Goal: Task Accomplishment & Management: Manage account settings

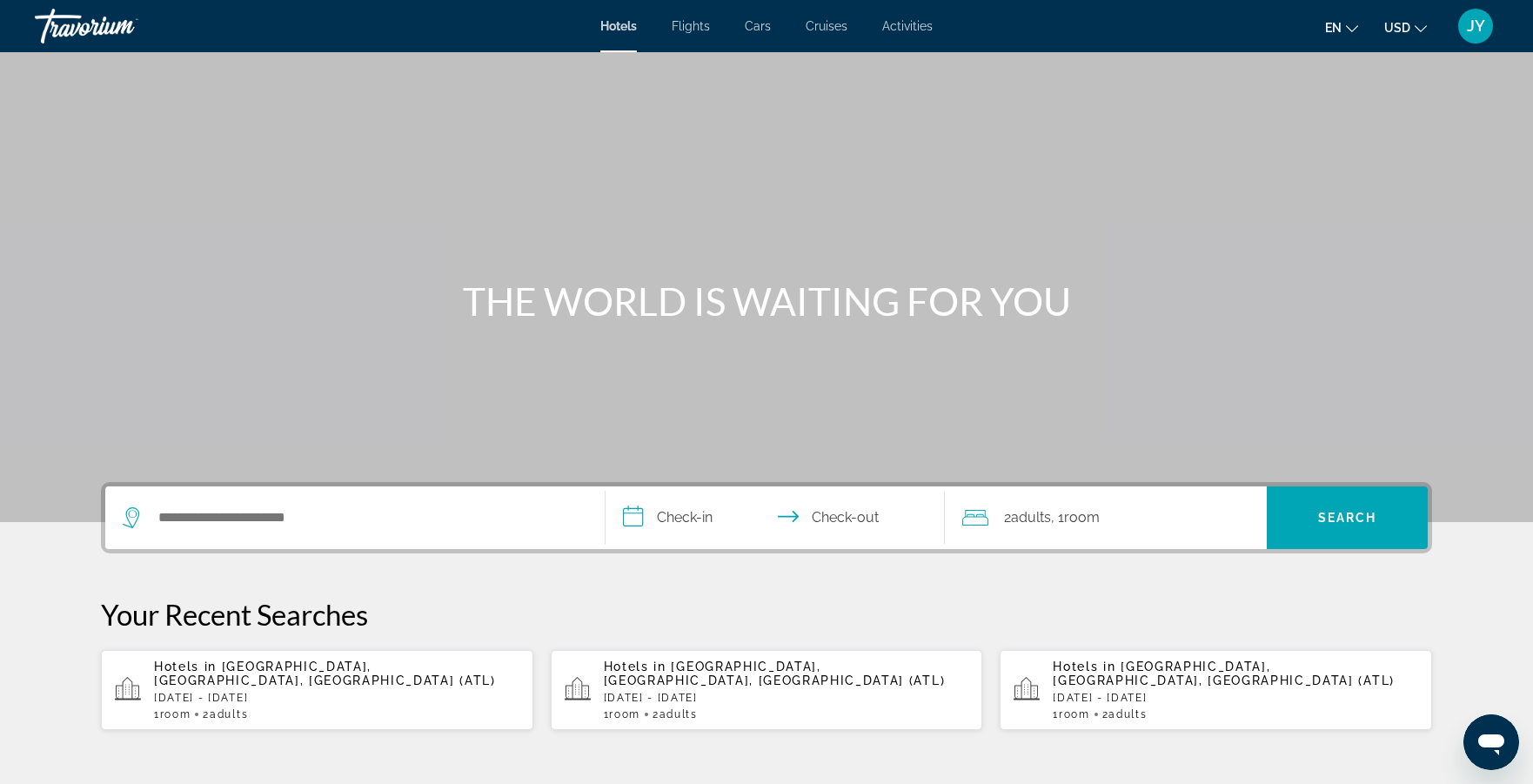
click at [1475, 25] on span "JY" at bounding box center [1476, 25] width 18 height 17
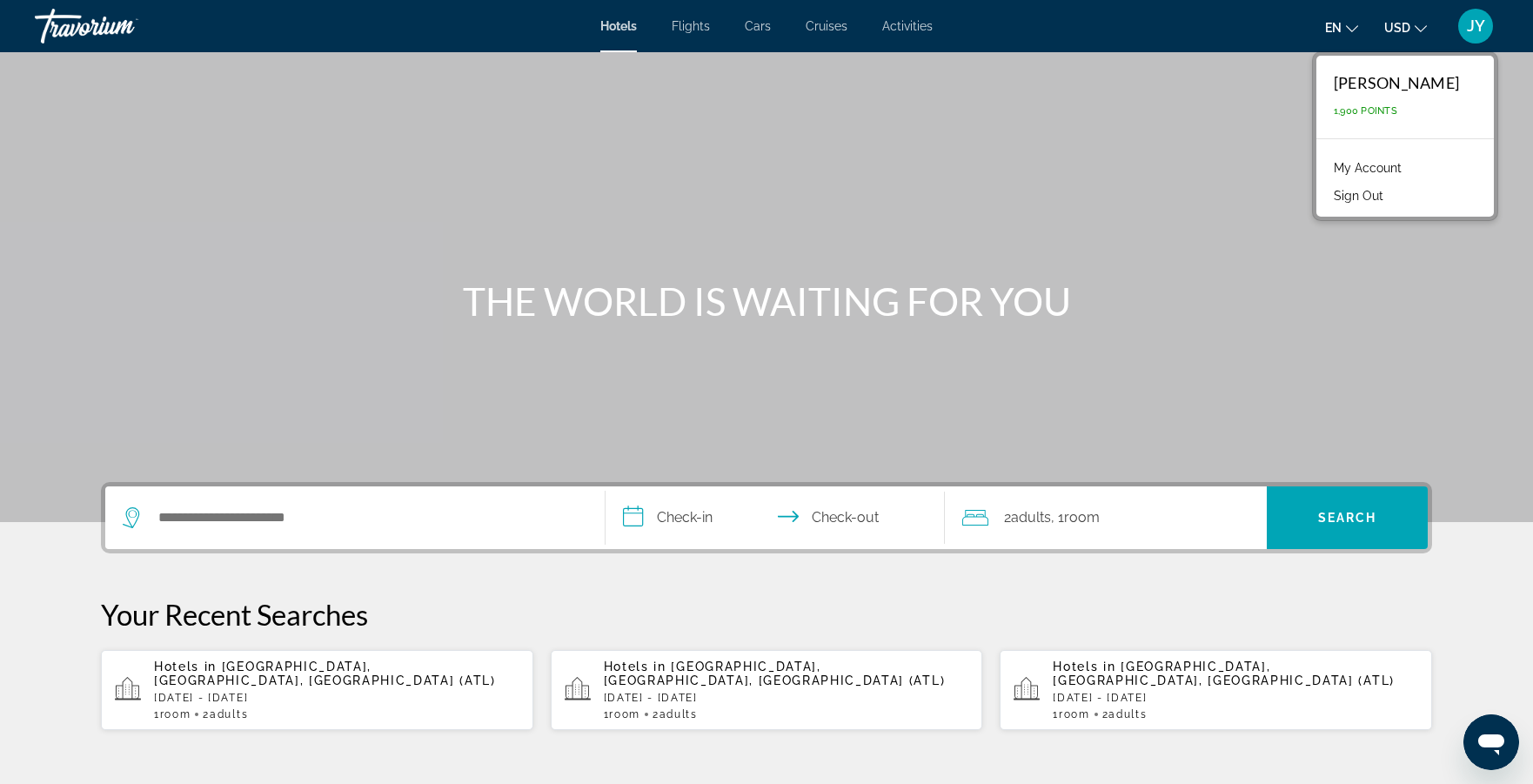
click at [1400, 163] on link "My Account" at bounding box center [1367, 168] width 85 height 23
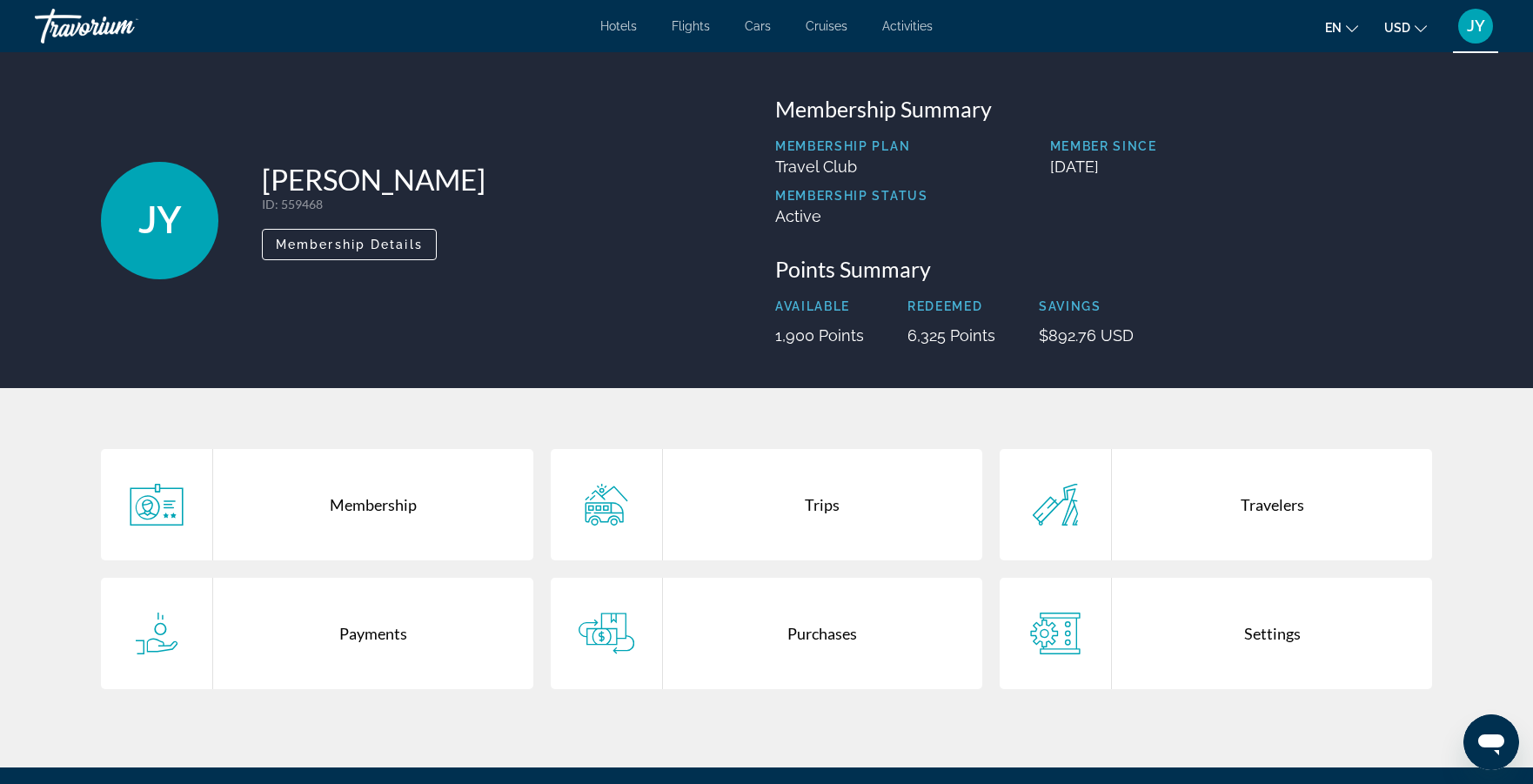
click at [770, 522] on div "Trips" at bounding box center [823, 503] width 320 height 111
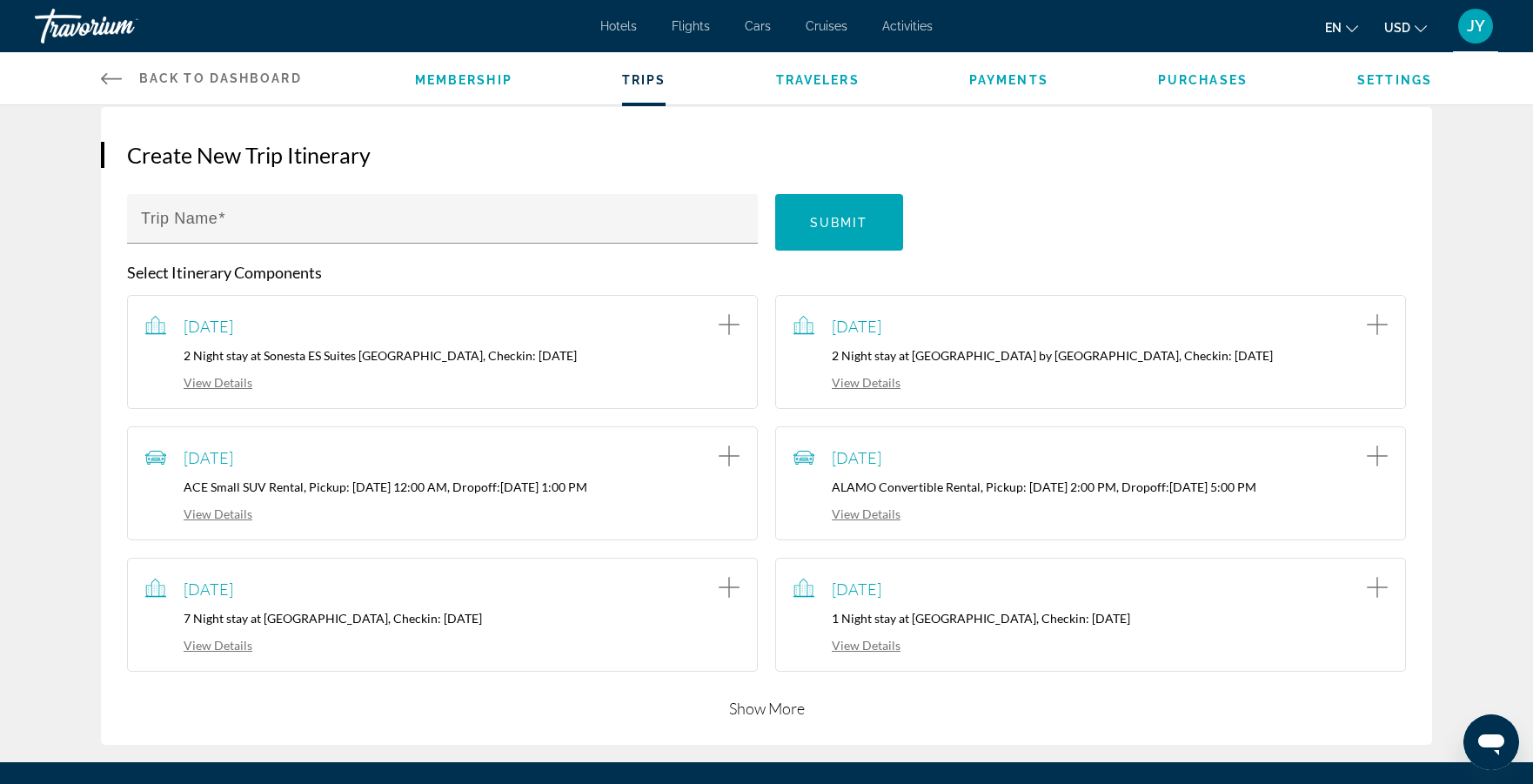
scroll to position [199, 0]
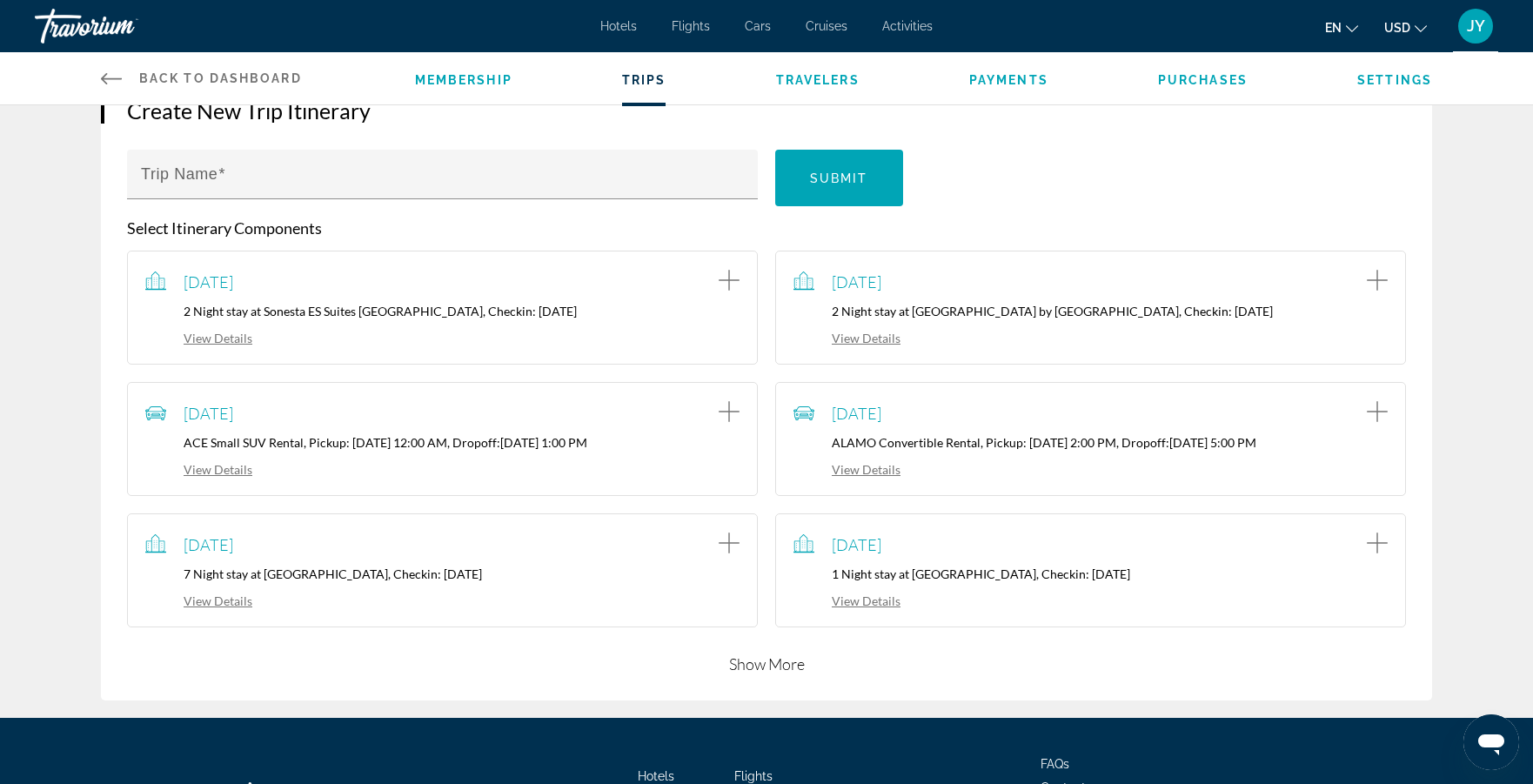
click at [777, 658] on button "Show More" at bounding box center [767, 663] width 76 height 21
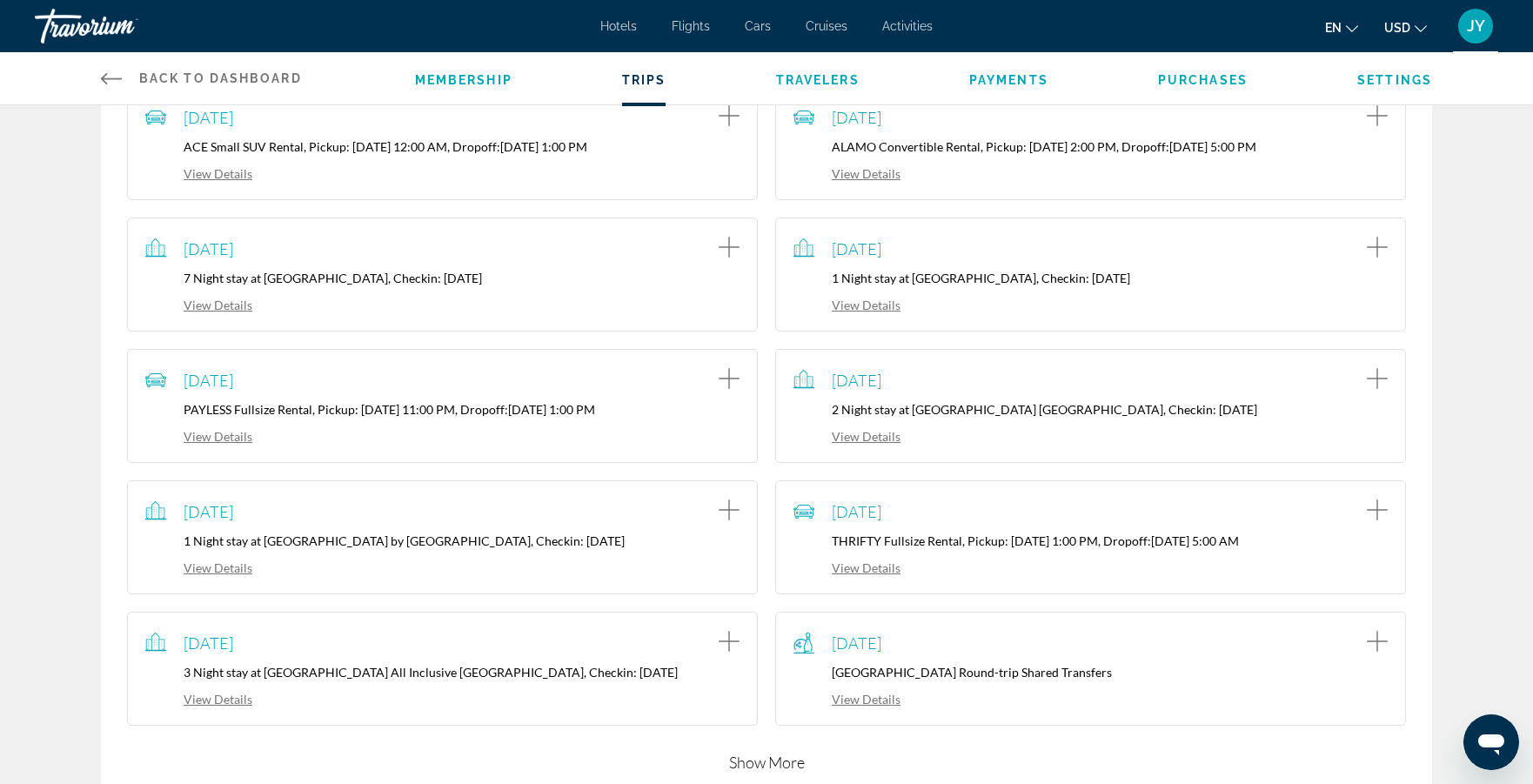
scroll to position [551, 0]
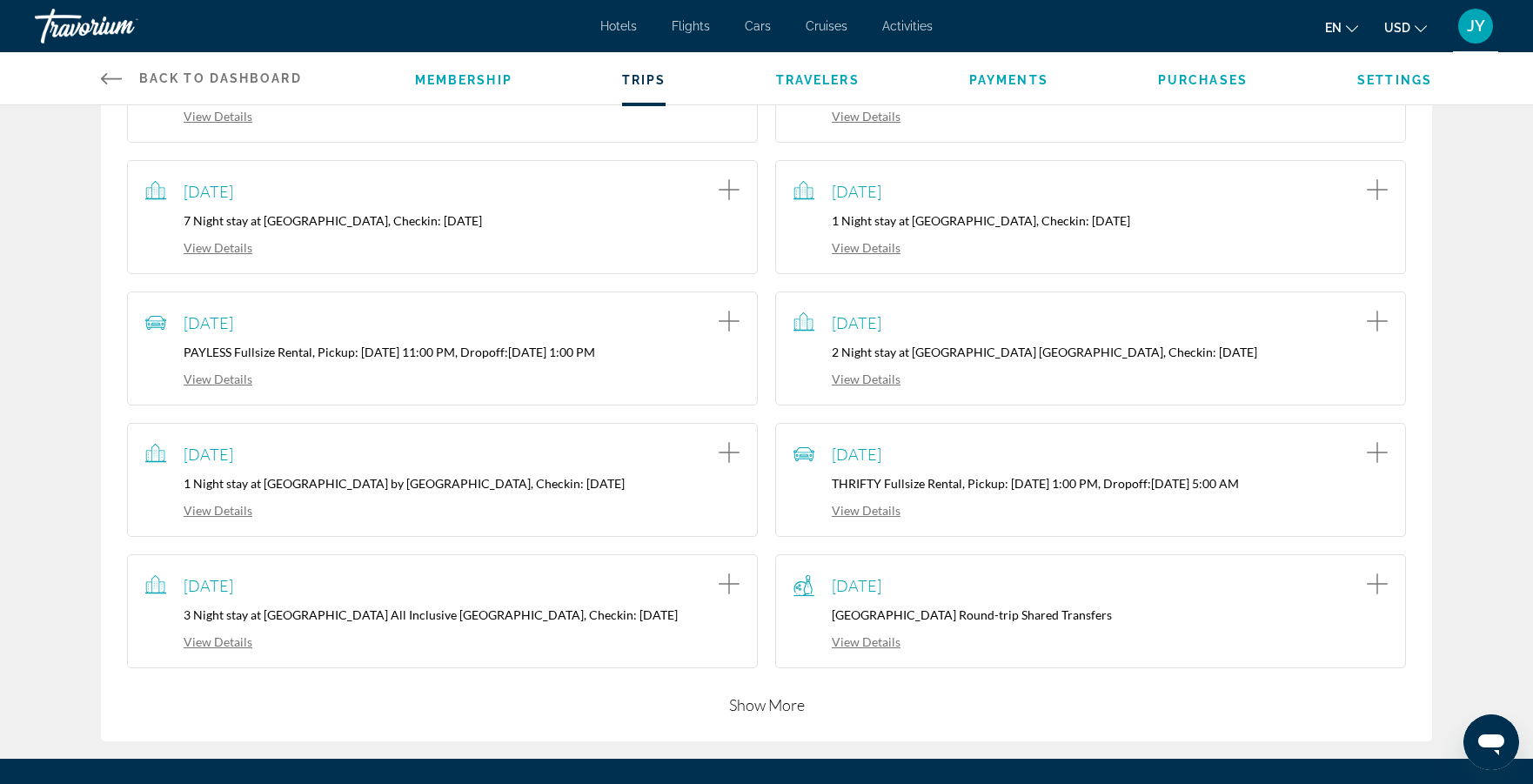
click at [869, 509] on link "View Details" at bounding box center [846, 509] width 107 height 15
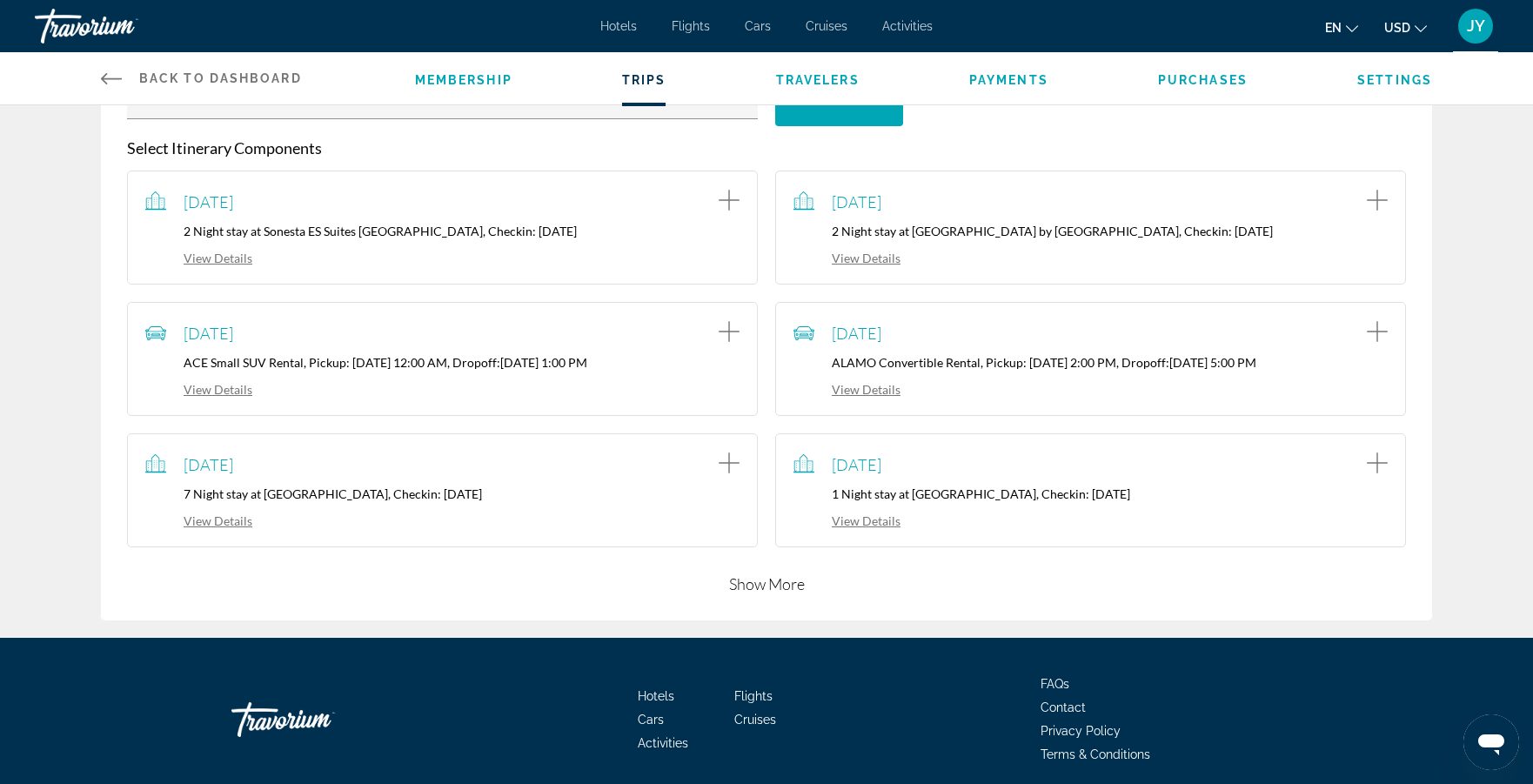
scroll to position [345, 0]
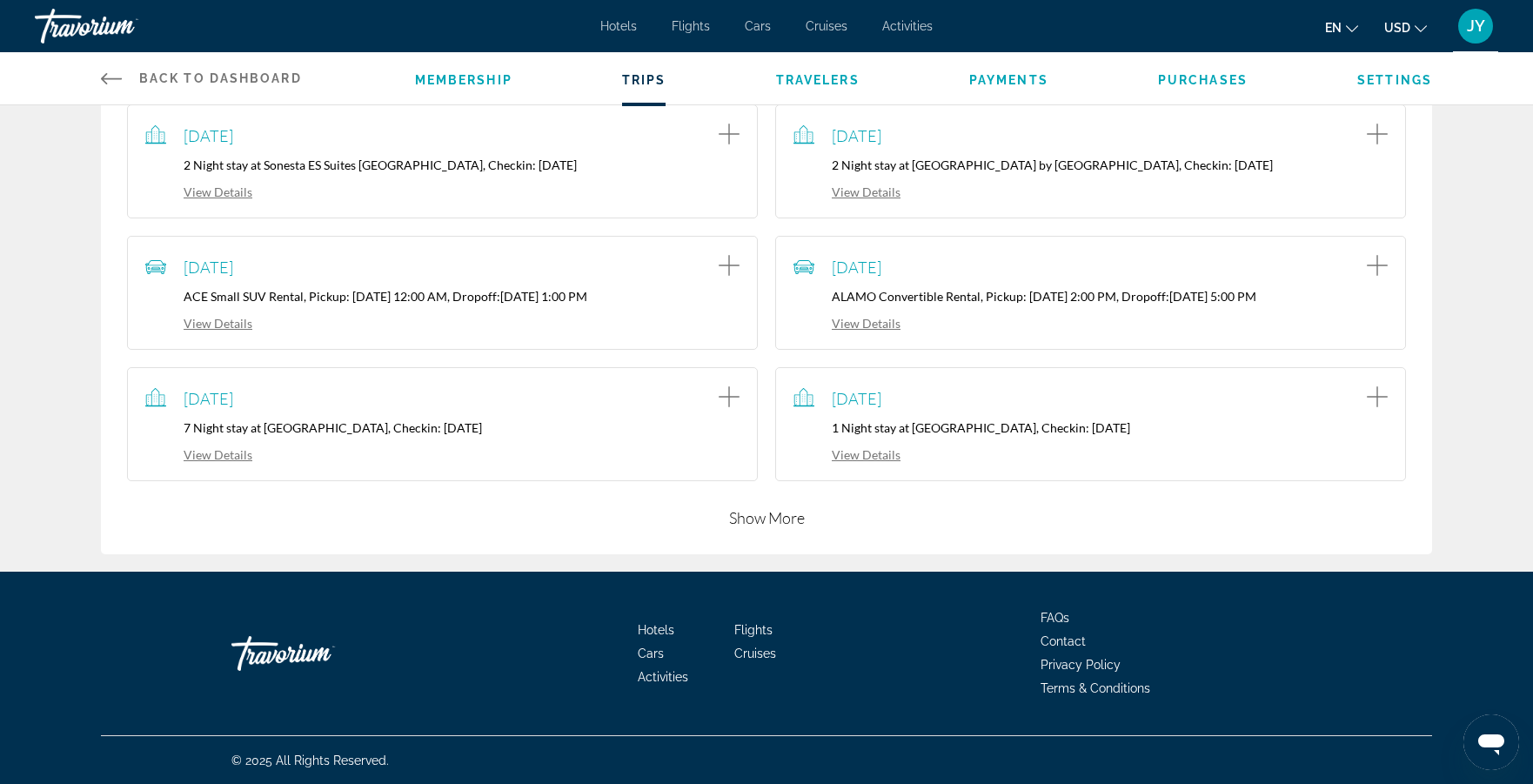
click at [756, 516] on button "Show More" at bounding box center [767, 517] width 76 height 21
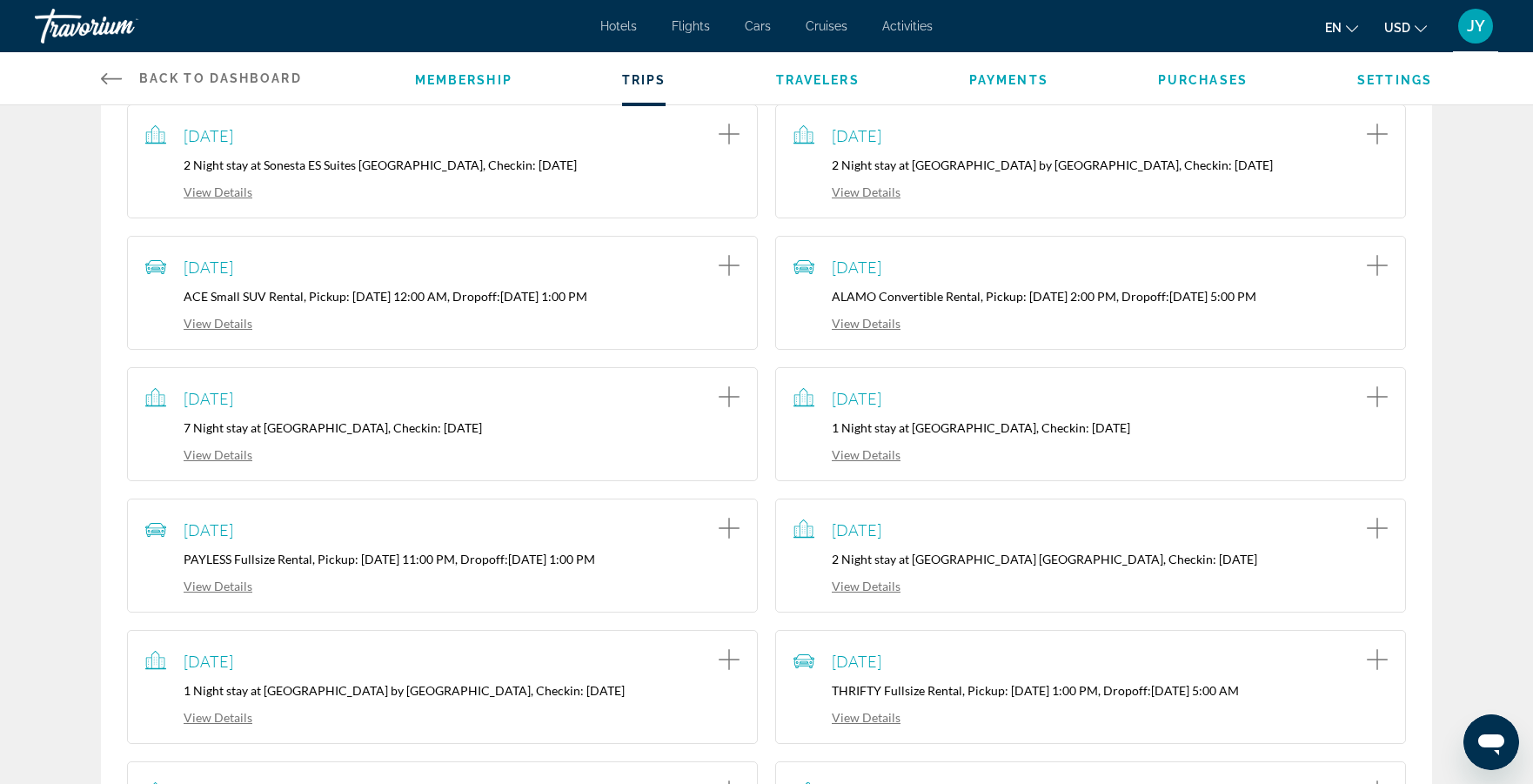
click at [1374, 658] on icon "Add item to trip" at bounding box center [1377, 659] width 21 height 21
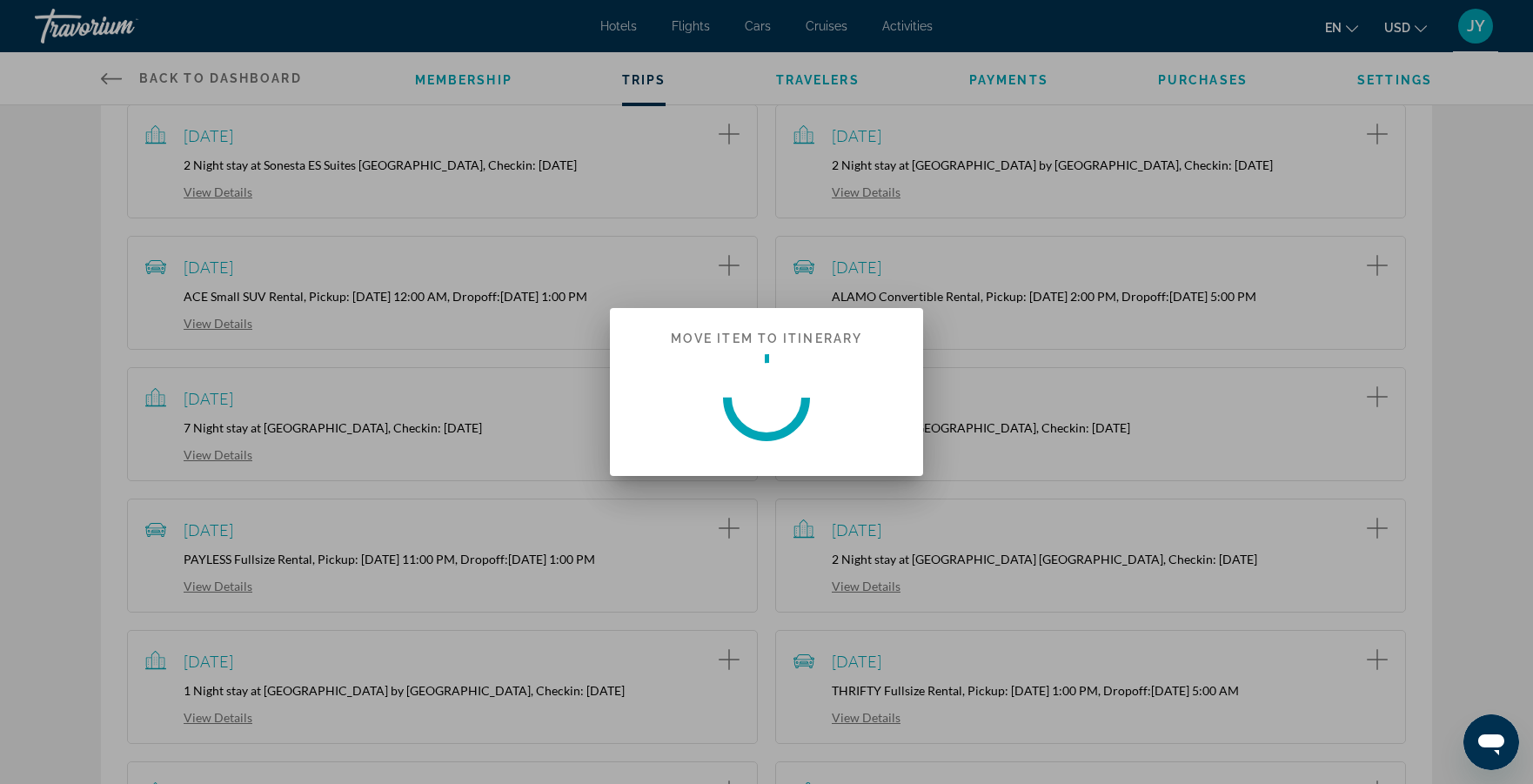
scroll to position [0, 0]
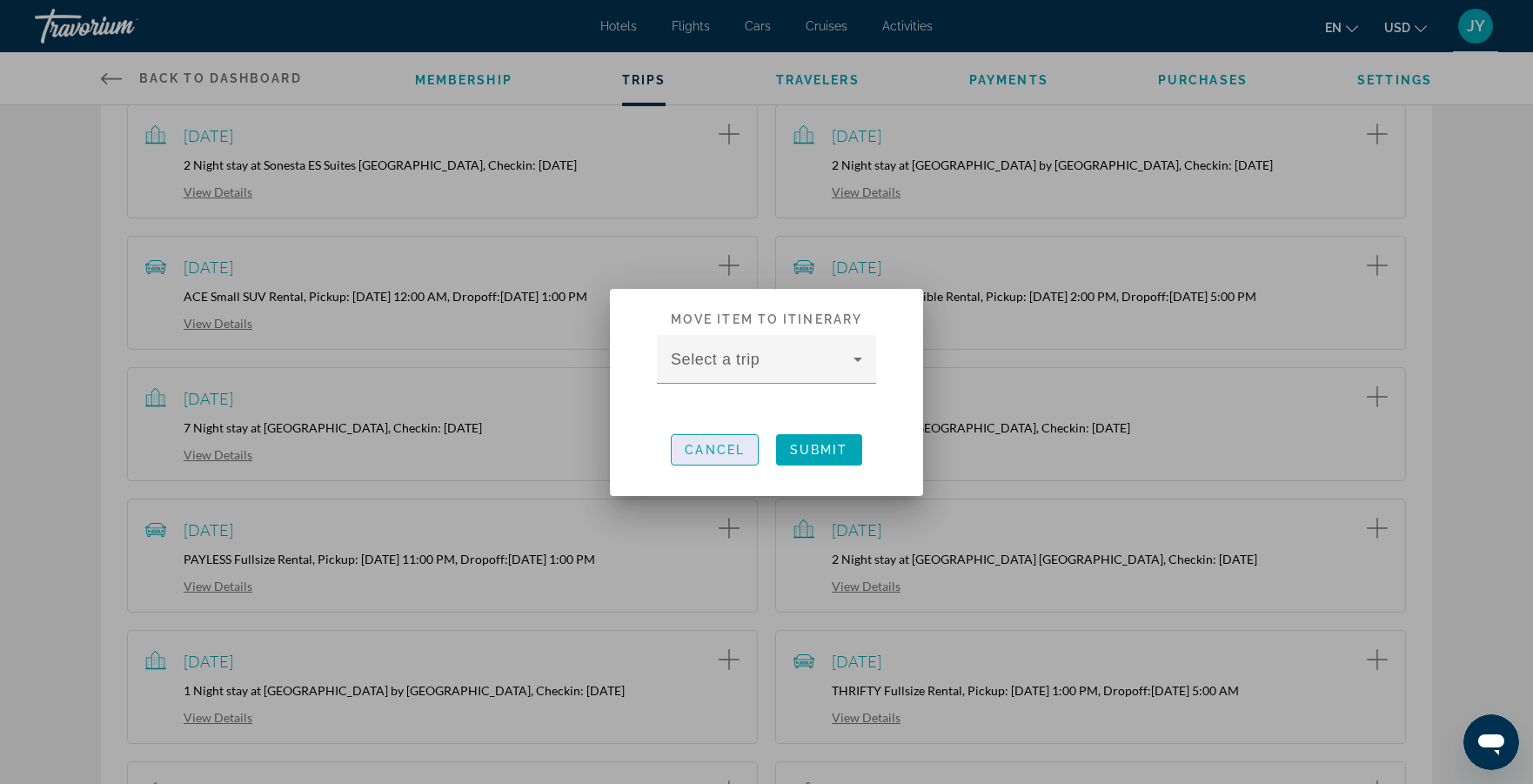
click at [723, 451] on span "Cancel" at bounding box center [715, 449] width 60 height 14
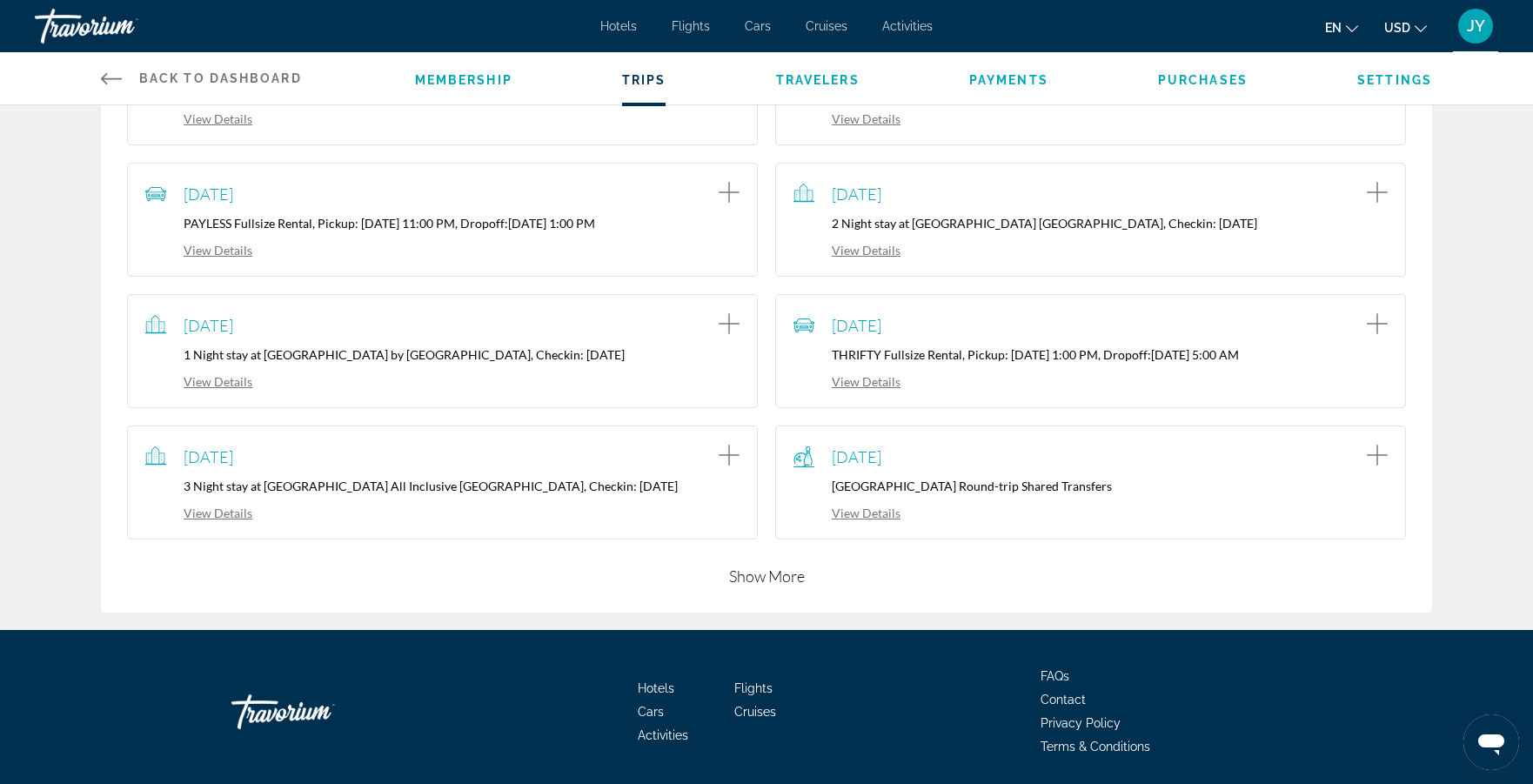
scroll to position [738, 0]
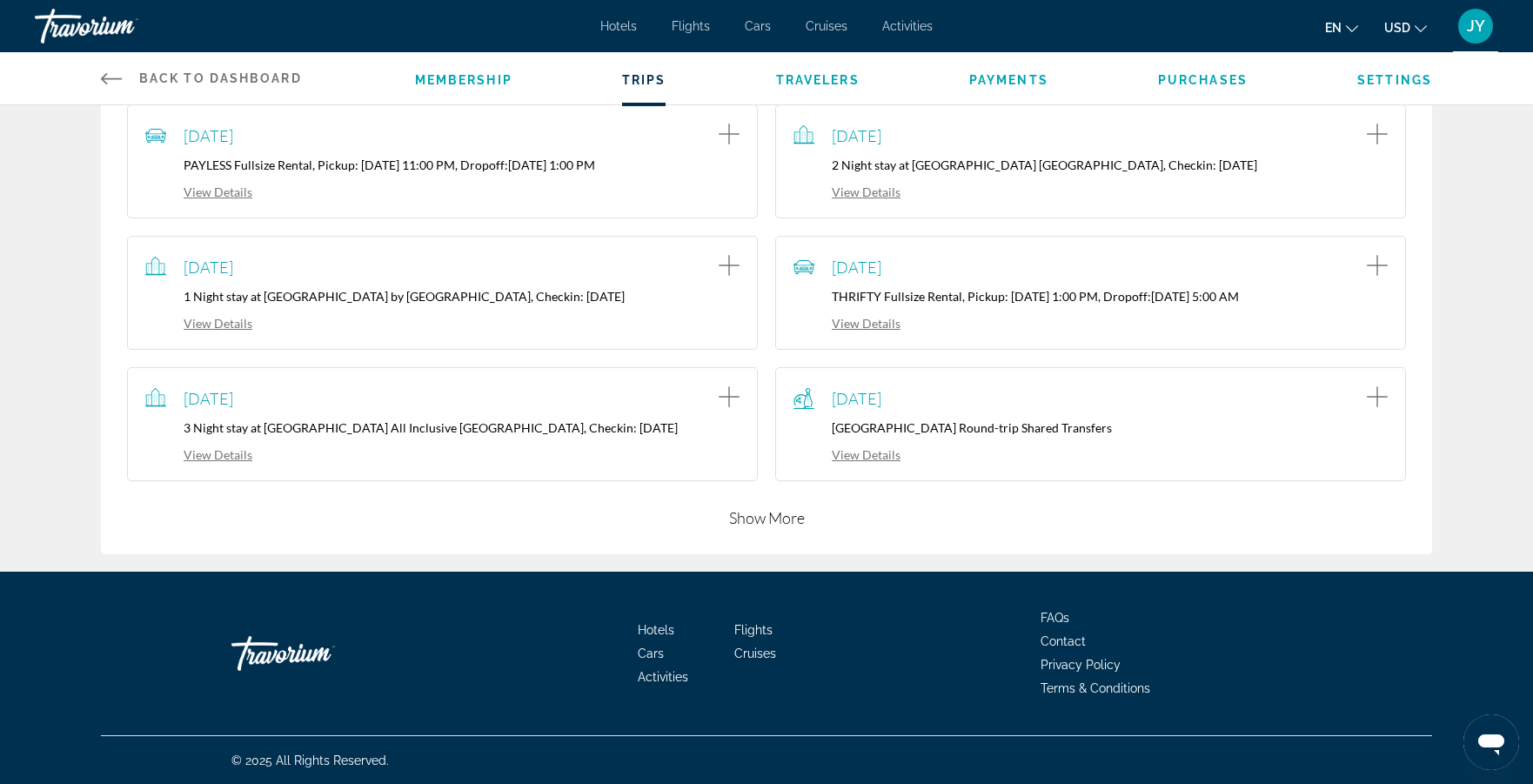
click at [218, 454] on link "View Details" at bounding box center [198, 454] width 107 height 15
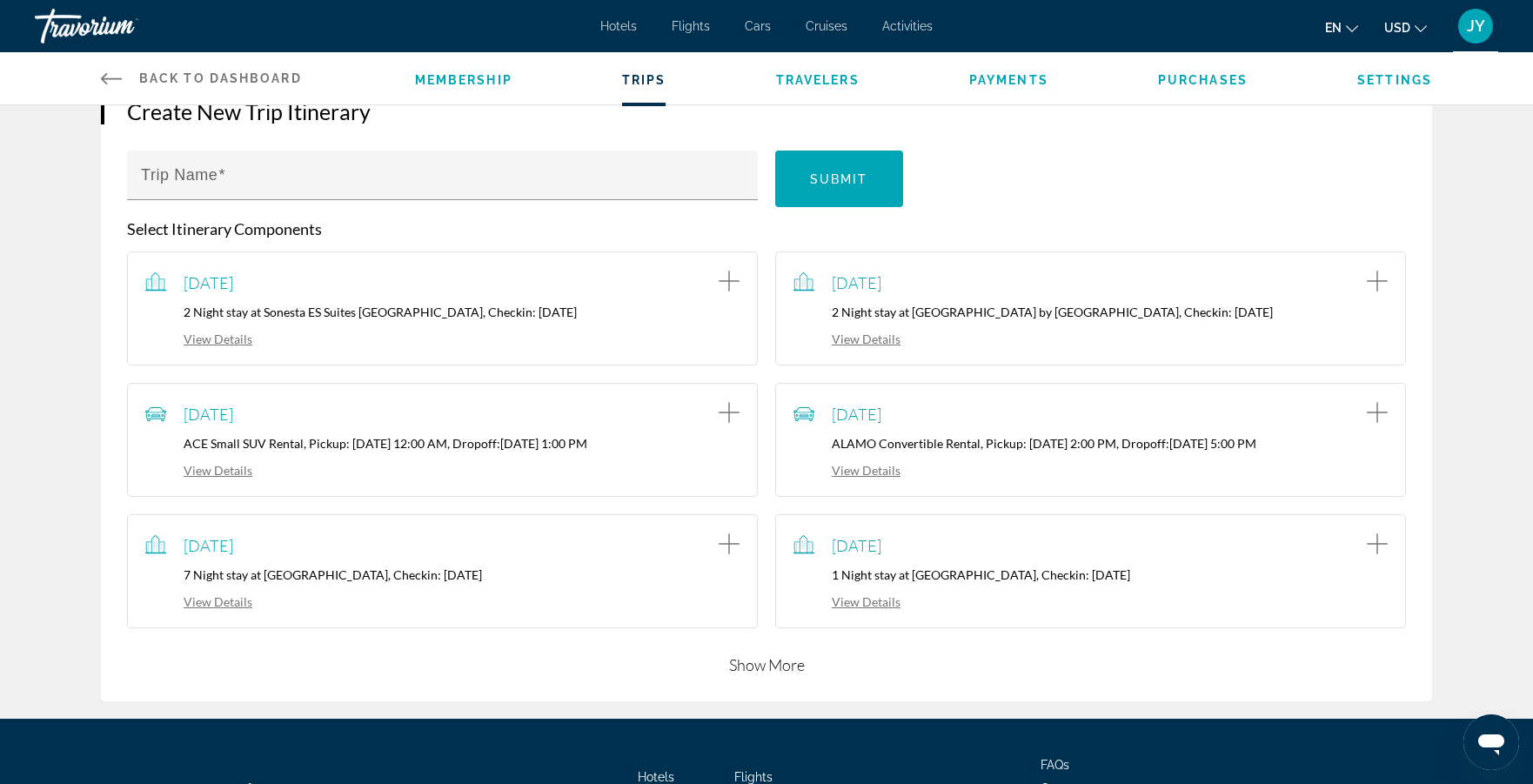
scroll to position [267, 0]
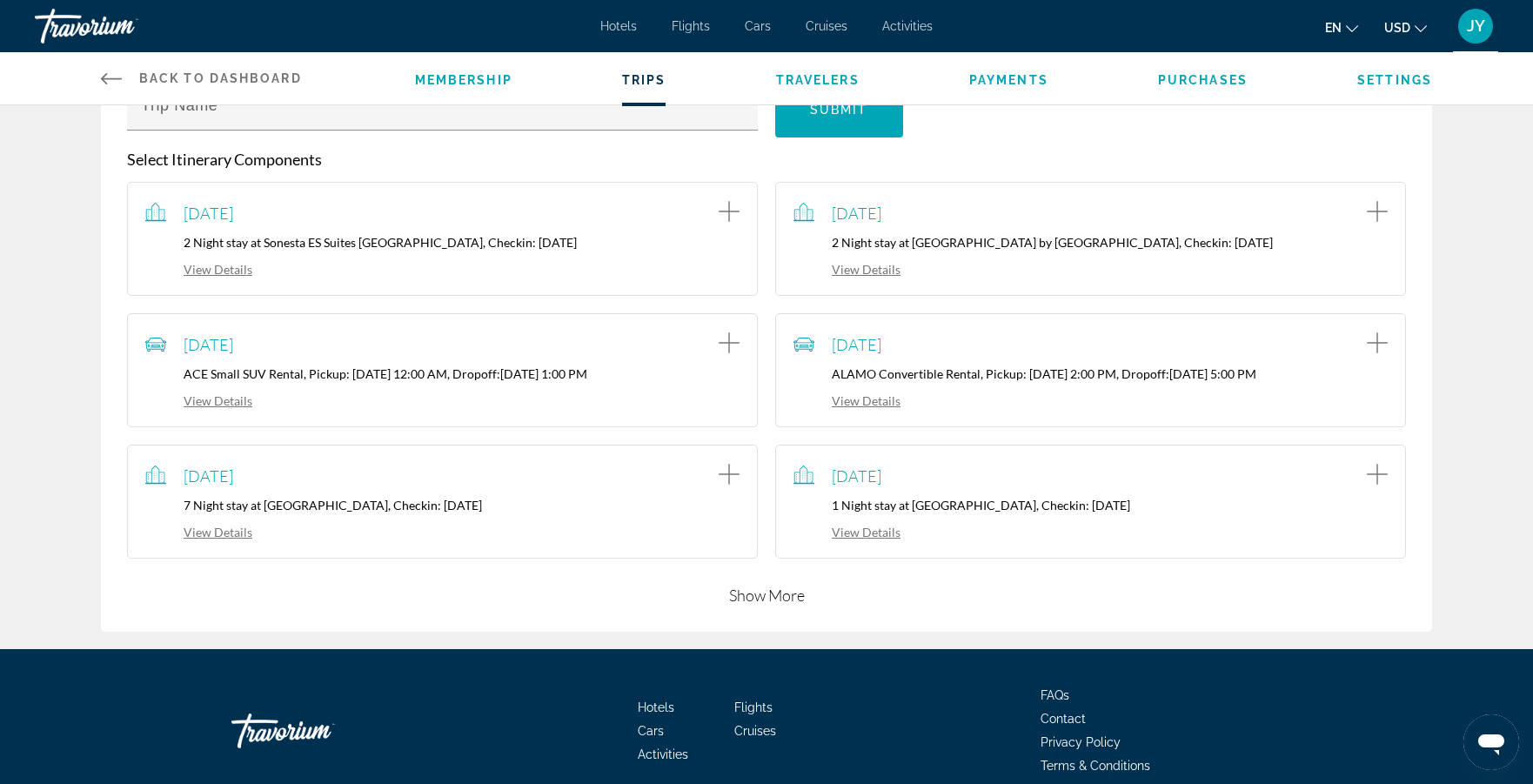
click at [990, 79] on span "Payments" at bounding box center [1008, 80] width 79 height 14
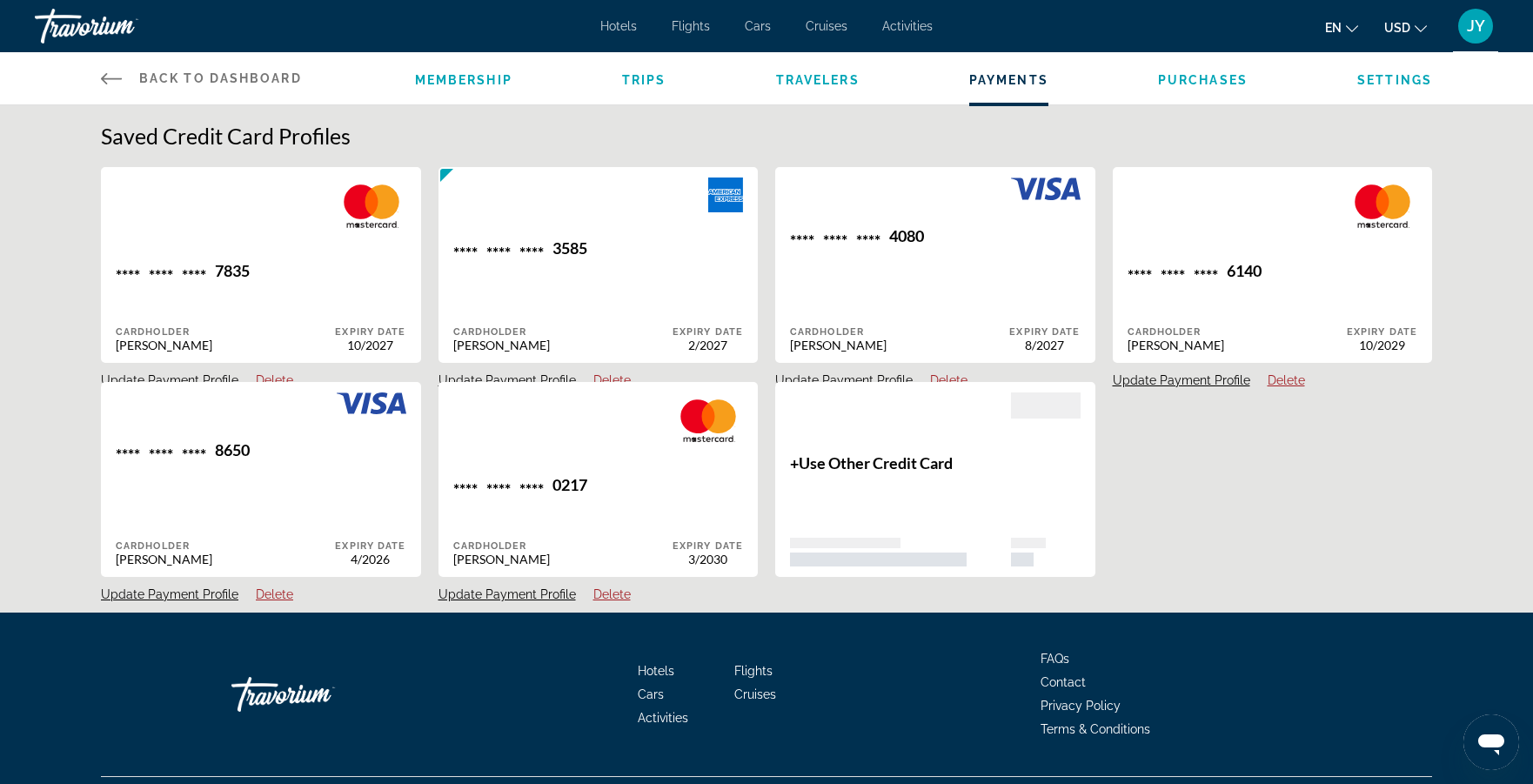
click at [1185, 75] on span "Purchases" at bounding box center [1203, 80] width 90 height 14
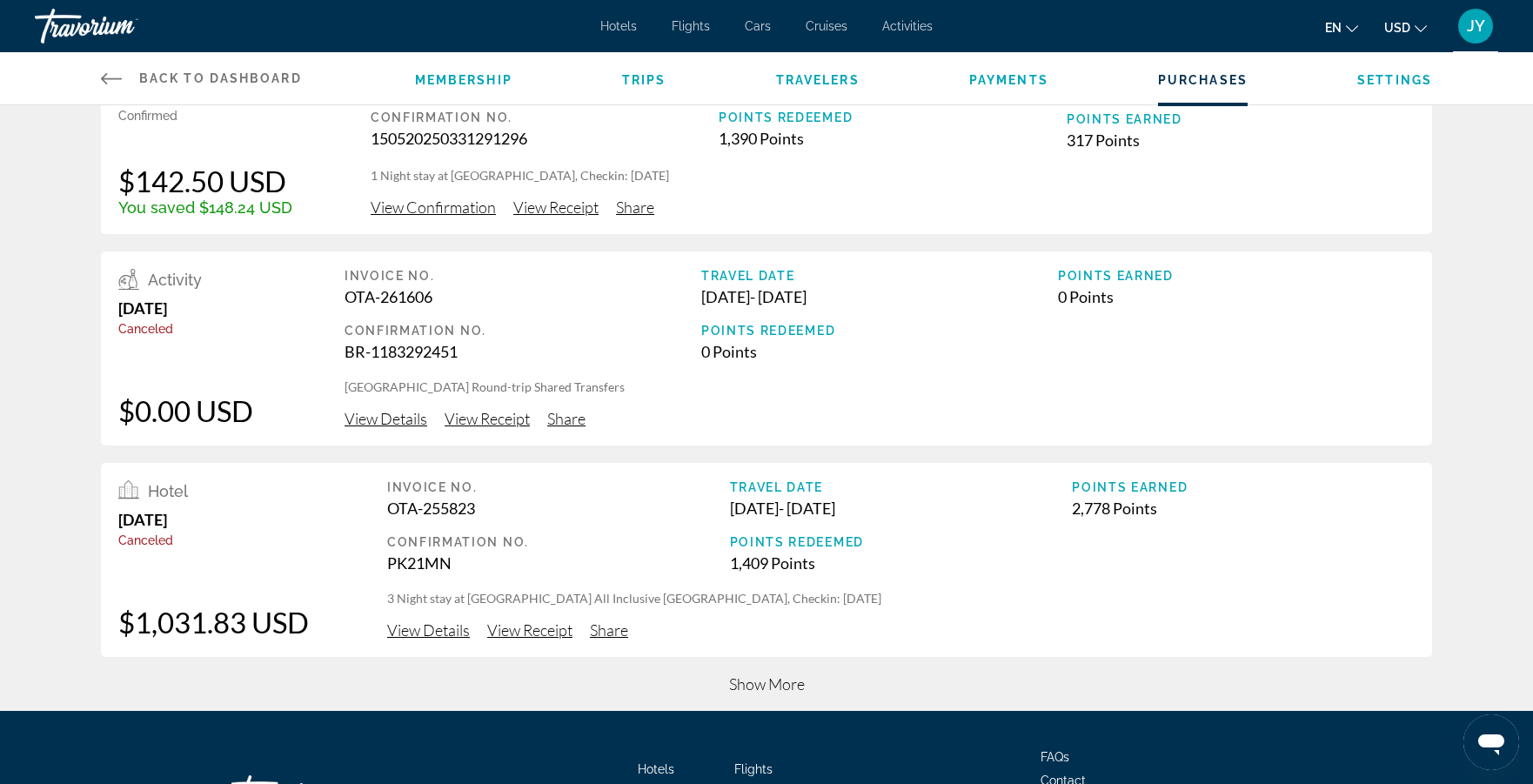
scroll to position [650, 0]
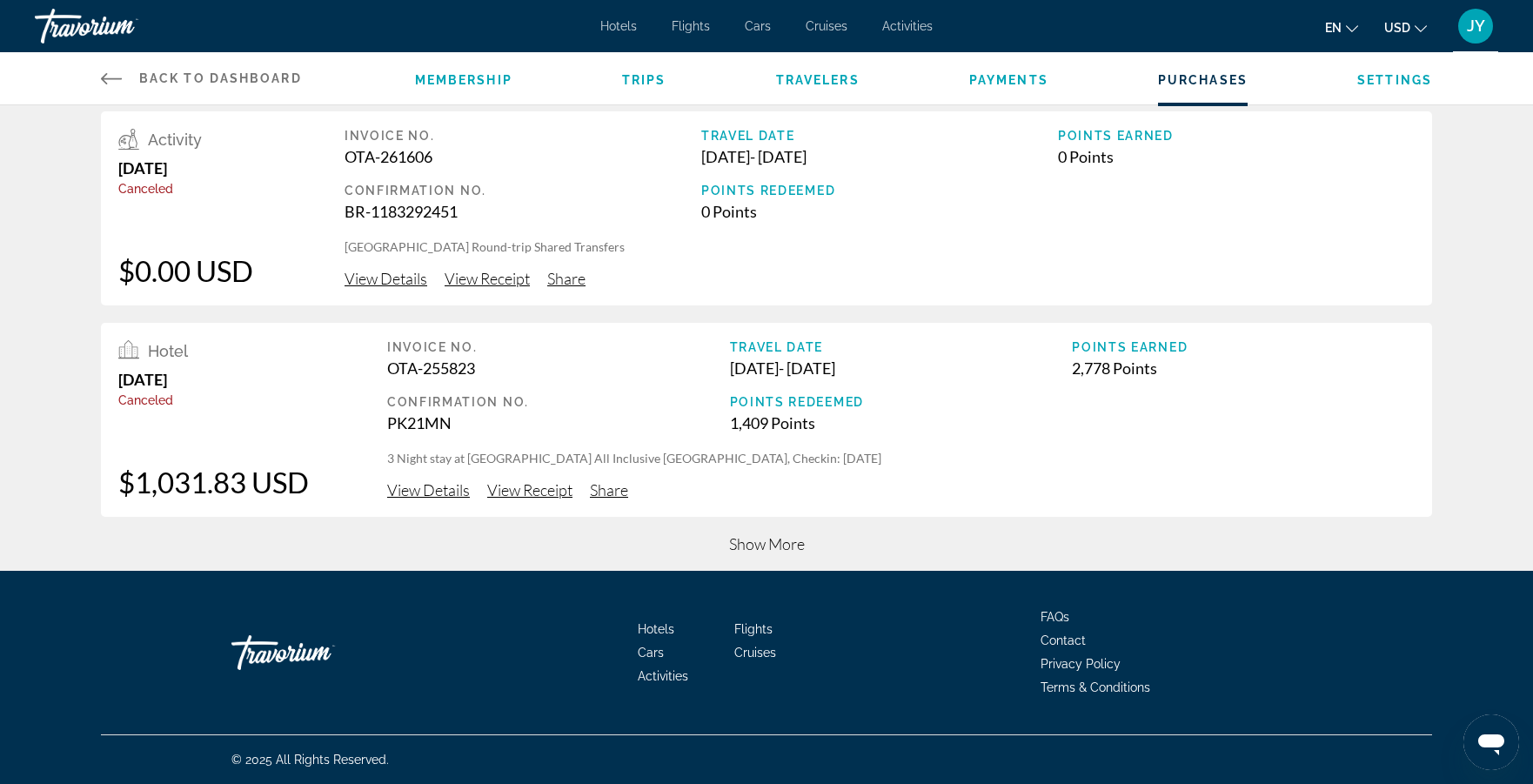
click at [766, 538] on span "Show More" at bounding box center [767, 543] width 76 height 19
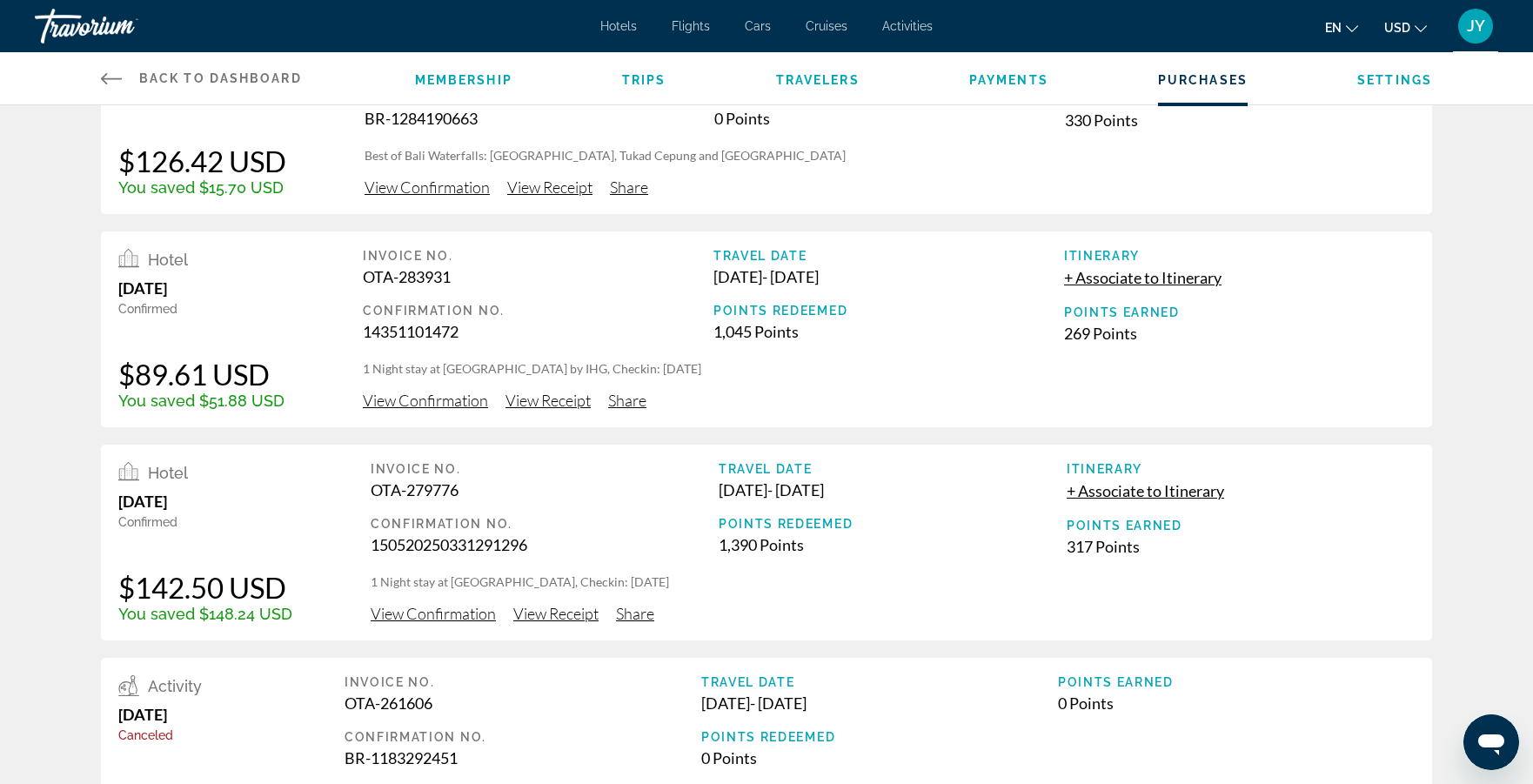
scroll to position [70, 0]
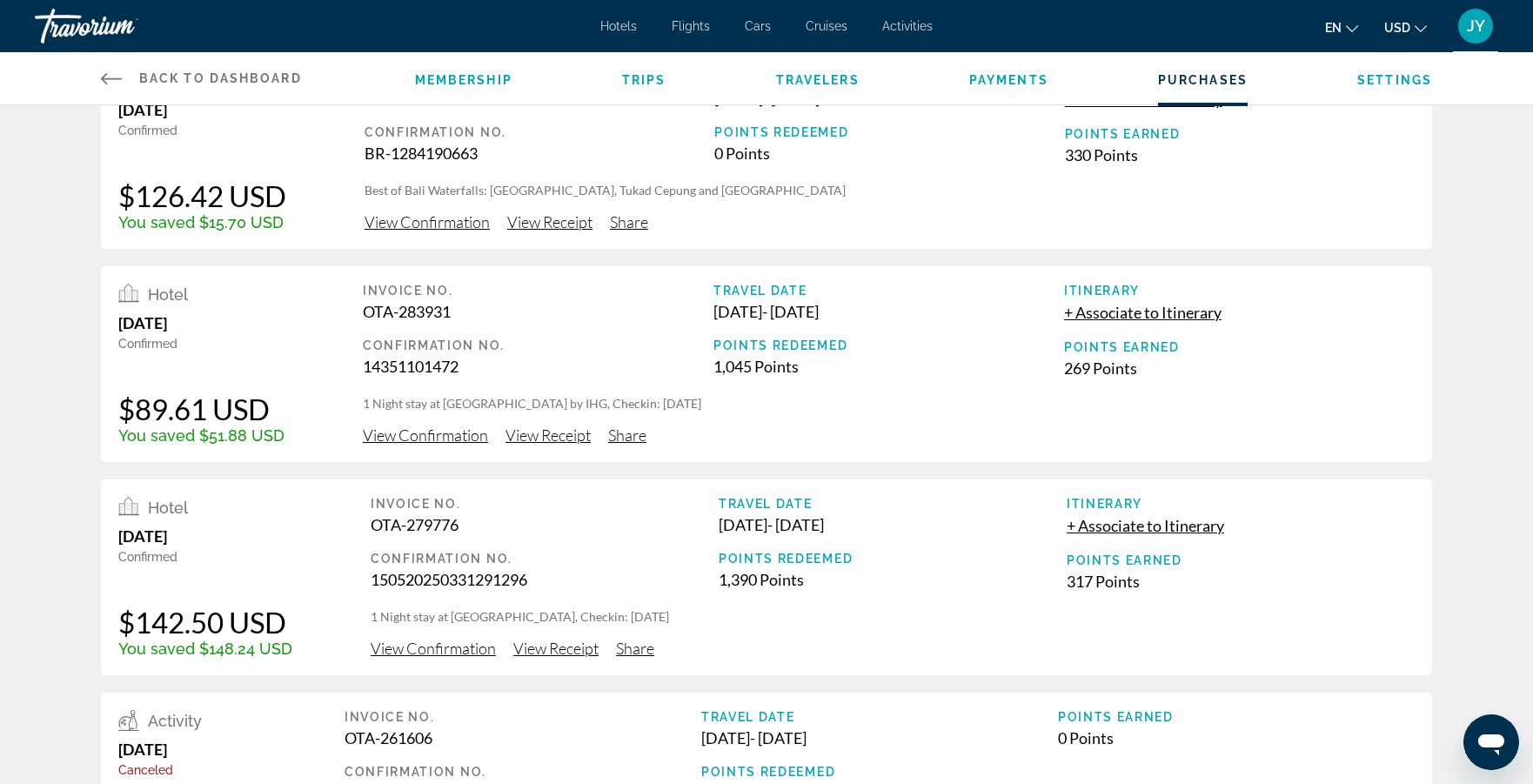
click at [114, 70] on icon "Main content" at bounding box center [111, 78] width 21 height 21
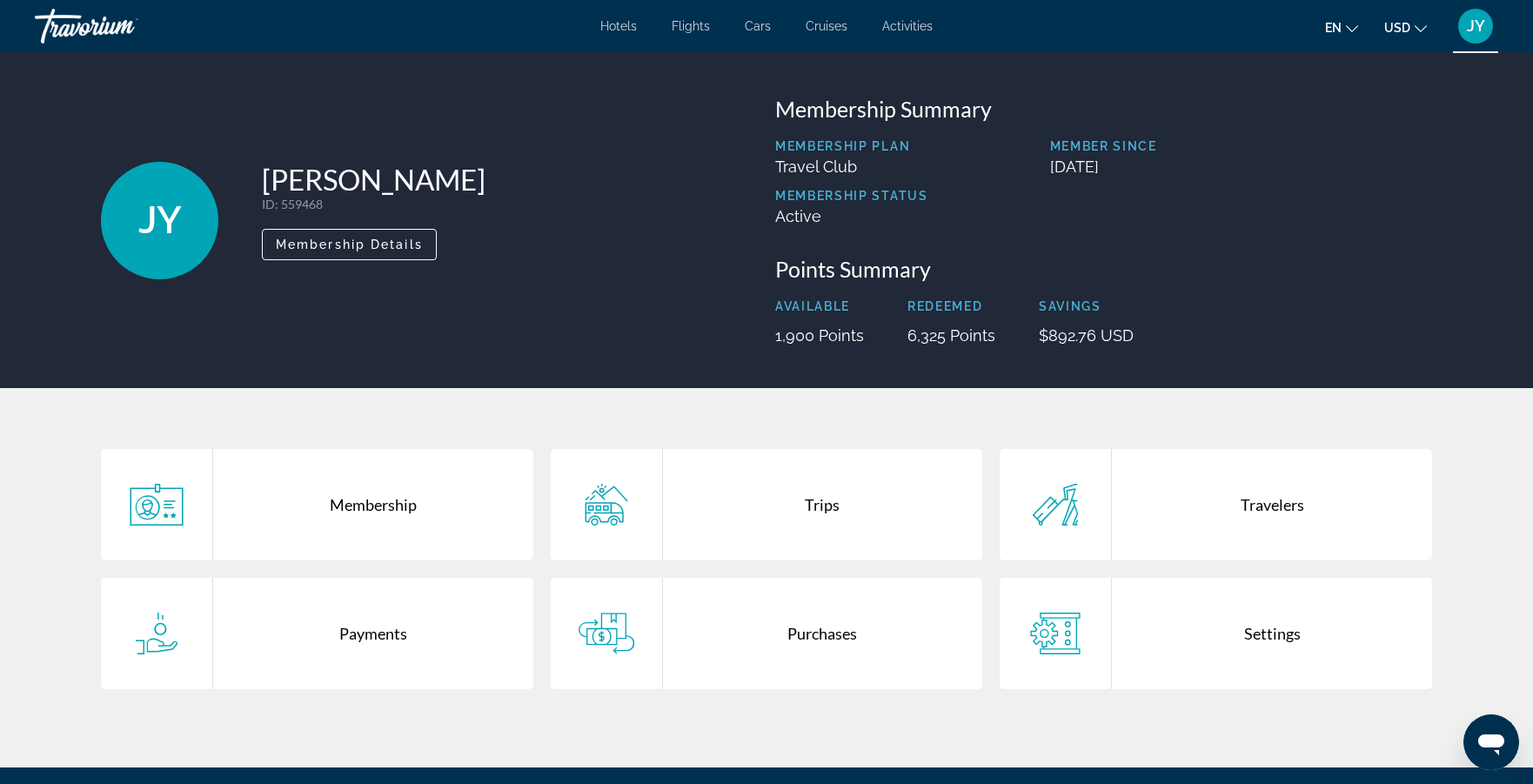
click at [1472, 25] on span "JY" at bounding box center [1476, 25] width 18 height 17
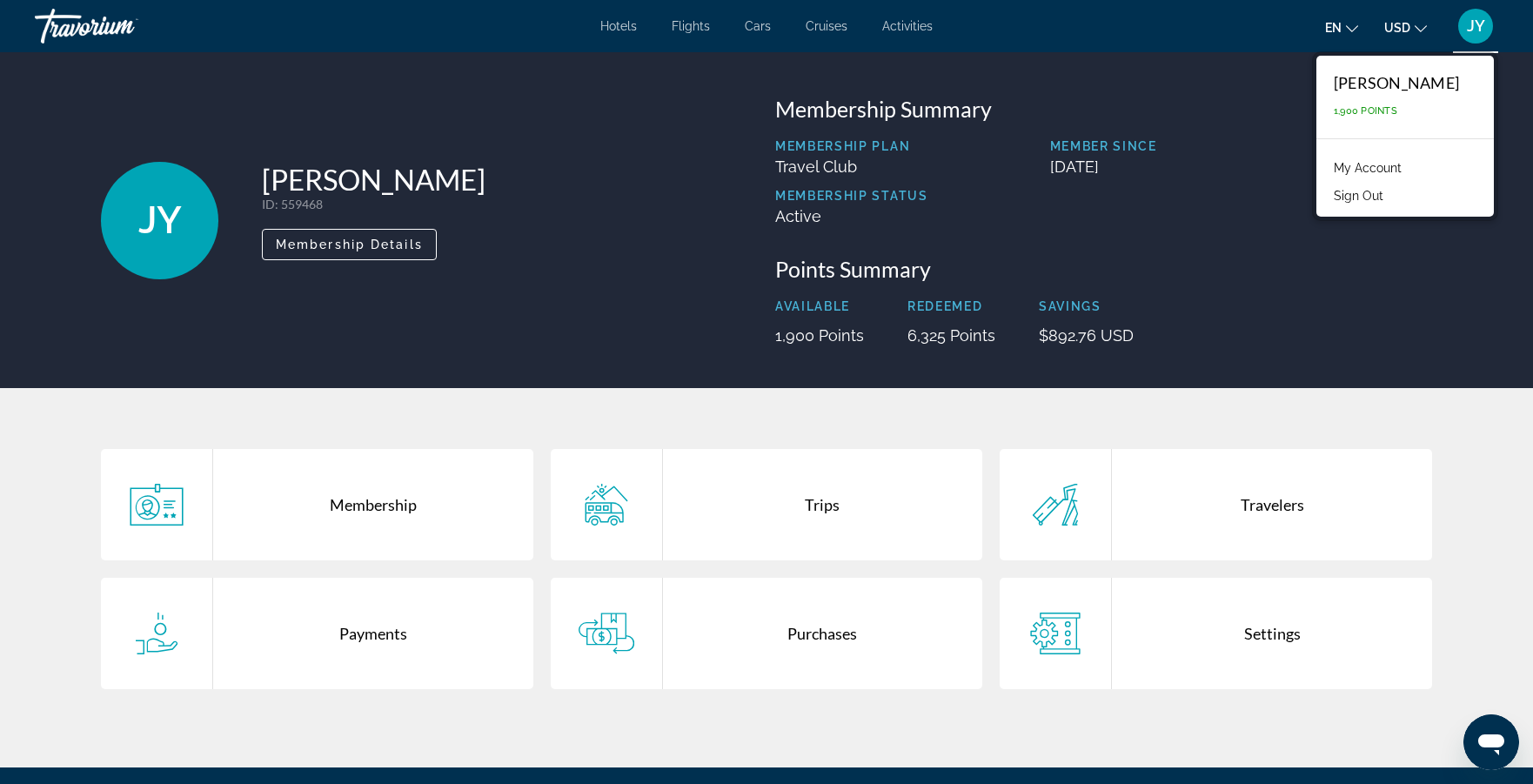
click at [1369, 192] on button "Sign Out" at bounding box center [1358, 196] width 67 height 23
